Goal: Task Accomplishment & Management: Use online tool/utility

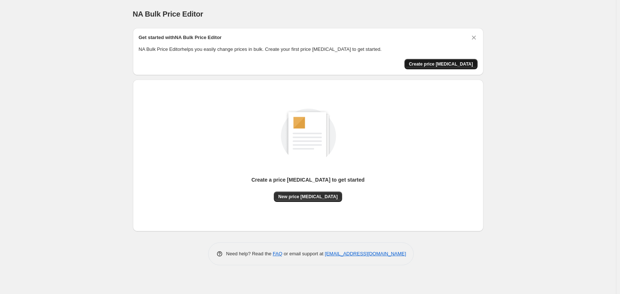
click at [442, 65] on span "Create price [MEDICAL_DATA]" at bounding box center [441, 64] width 64 height 6
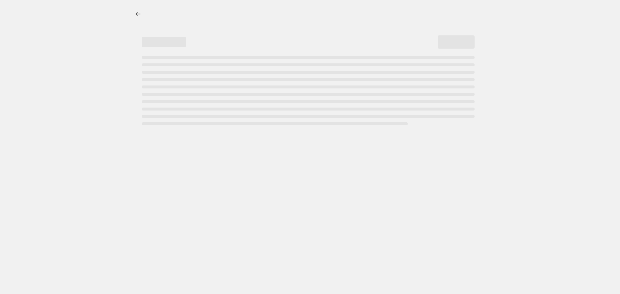
select select "percentage"
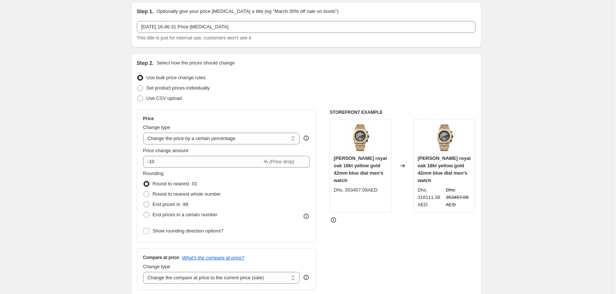
scroll to position [37, 0]
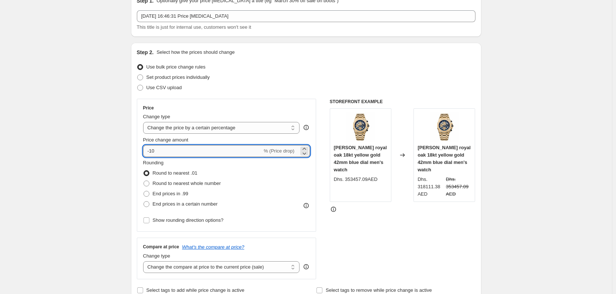
click at [191, 152] on input "-10" at bounding box center [202, 151] width 119 height 12
type input "10"
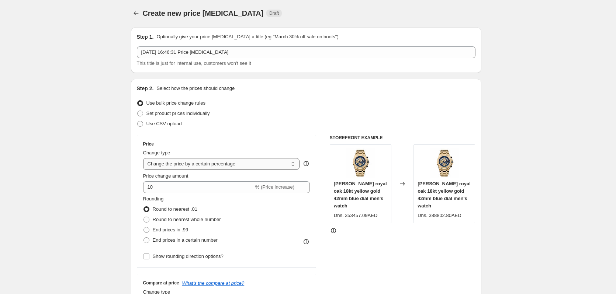
scroll to position [0, 0]
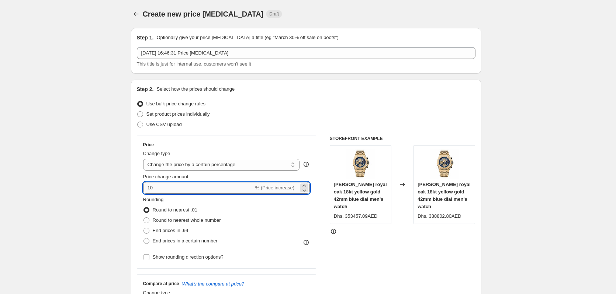
click at [158, 189] on input "10" at bounding box center [198, 188] width 111 height 12
click at [165, 189] on input "10" at bounding box center [198, 188] width 111 height 12
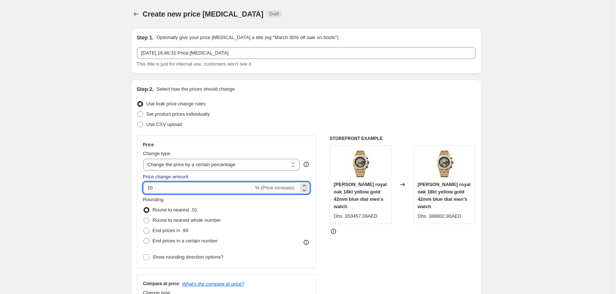
click at [173, 189] on input "10" at bounding box center [198, 188] width 111 height 12
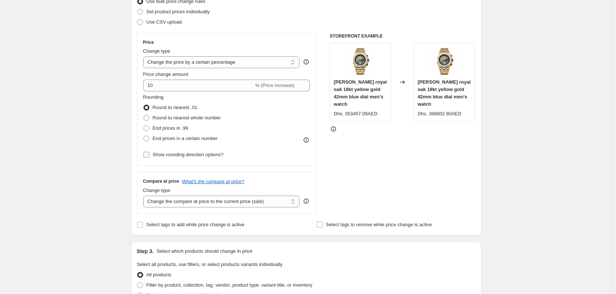
scroll to position [111, 0]
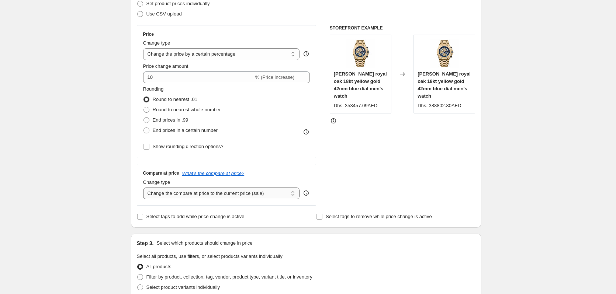
click at [258, 193] on select "Change the compare at price to the current price (sale) Change the compare at p…" at bounding box center [221, 194] width 157 height 12
select select "remove"
click at [145, 188] on select "Change the compare at price to the current price (sale) Change the compare at p…" at bounding box center [221, 194] width 157 height 12
click at [127, 192] on div "Step 1. Optionally give your price change job a title (eg "March 30% off sale o…" at bounding box center [303, 251] width 356 height 680
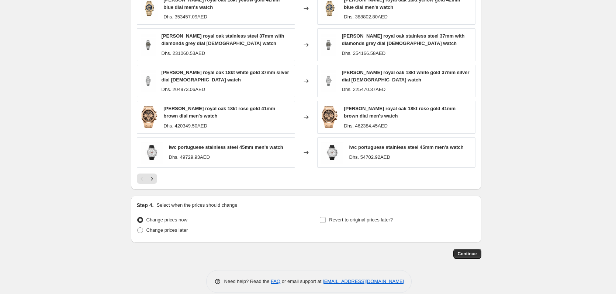
scroll to position [453, 0]
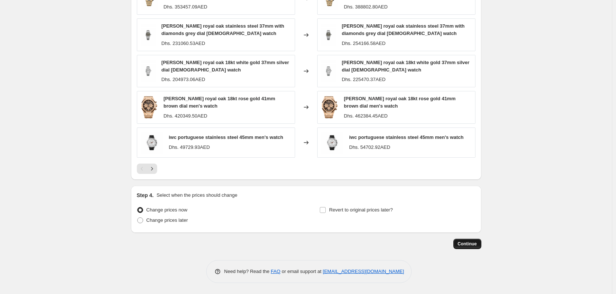
click at [464, 244] on span "Continue" at bounding box center [467, 244] width 19 height 6
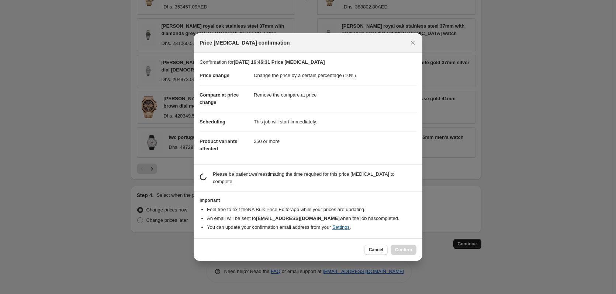
scroll to position [0, 0]
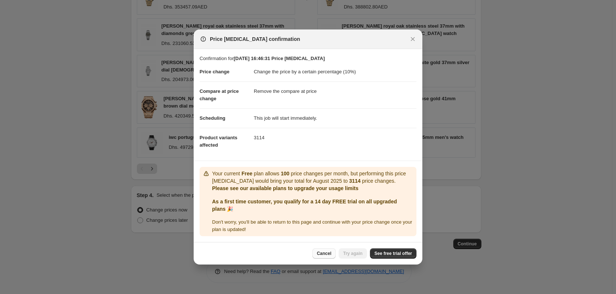
click at [326, 254] on span "Cancel" at bounding box center [324, 254] width 14 height 6
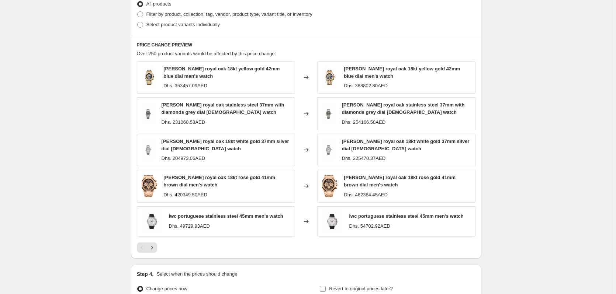
scroll to position [453, 0]
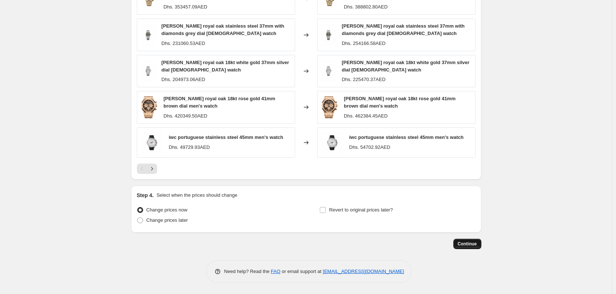
click at [471, 243] on span "Continue" at bounding box center [467, 244] width 19 height 6
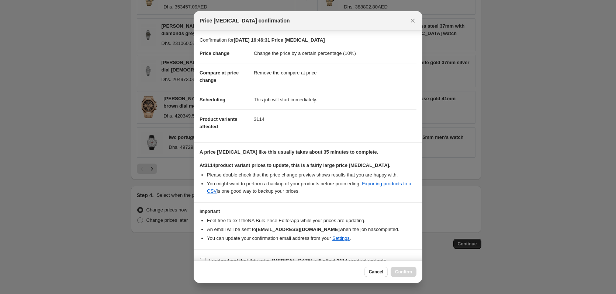
scroll to position [11, 0]
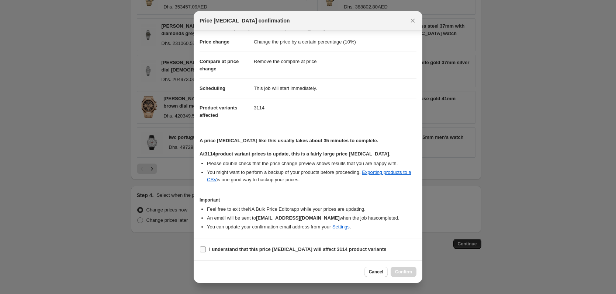
click at [205, 252] on input "I understand that this price change job will affect 3114 product variants" at bounding box center [203, 250] width 6 height 6
checkbox input "true"
click at [408, 269] on button "Confirm" at bounding box center [404, 272] width 26 height 10
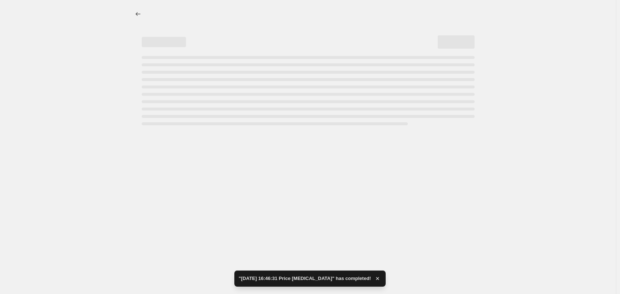
select select "percentage"
select select "remove"
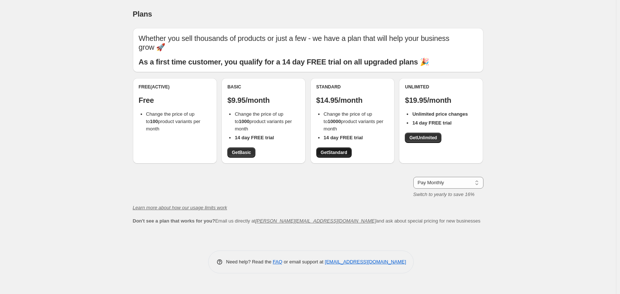
click at [332, 151] on span "Get Standard" at bounding box center [334, 153] width 27 height 6
